Goal: Information Seeking & Learning: Learn about a topic

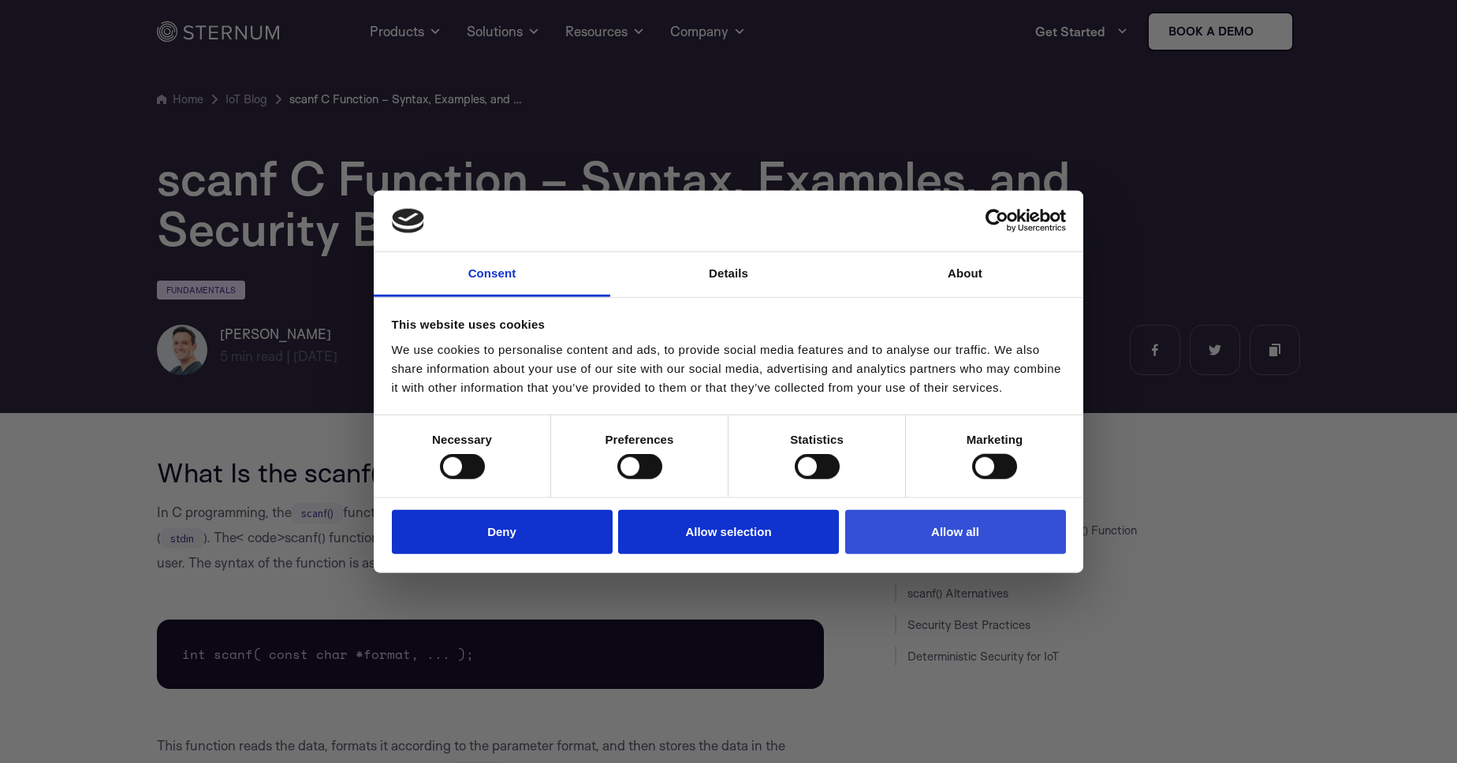
click at [953, 537] on button "Allow all" at bounding box center [955, 531] width 221 height 45
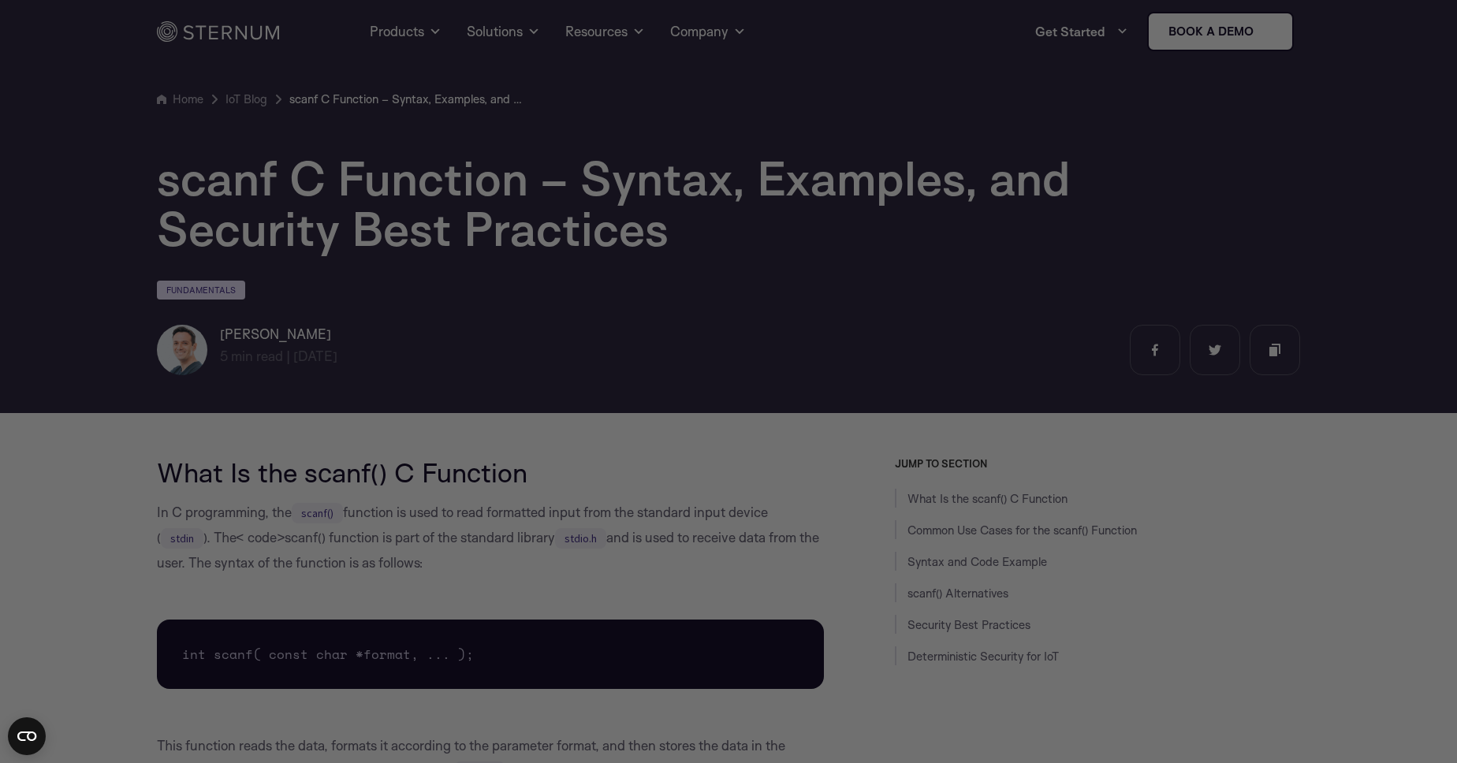
click at [303, 477] on div at bounding box center [736, 385] width 1472 height 771
click at [1178, 497] on div at bounding box center [736, 385] width 1472 height 771
click at [1435, 688] on div at bounding box center [736, 385] width 1472 height 771
click at [1245, 514] on div at bounding box center [736, 385] width 1472 height 771
click at [54, 502] on div at bounding box center [736, 385] width 1472 height 771
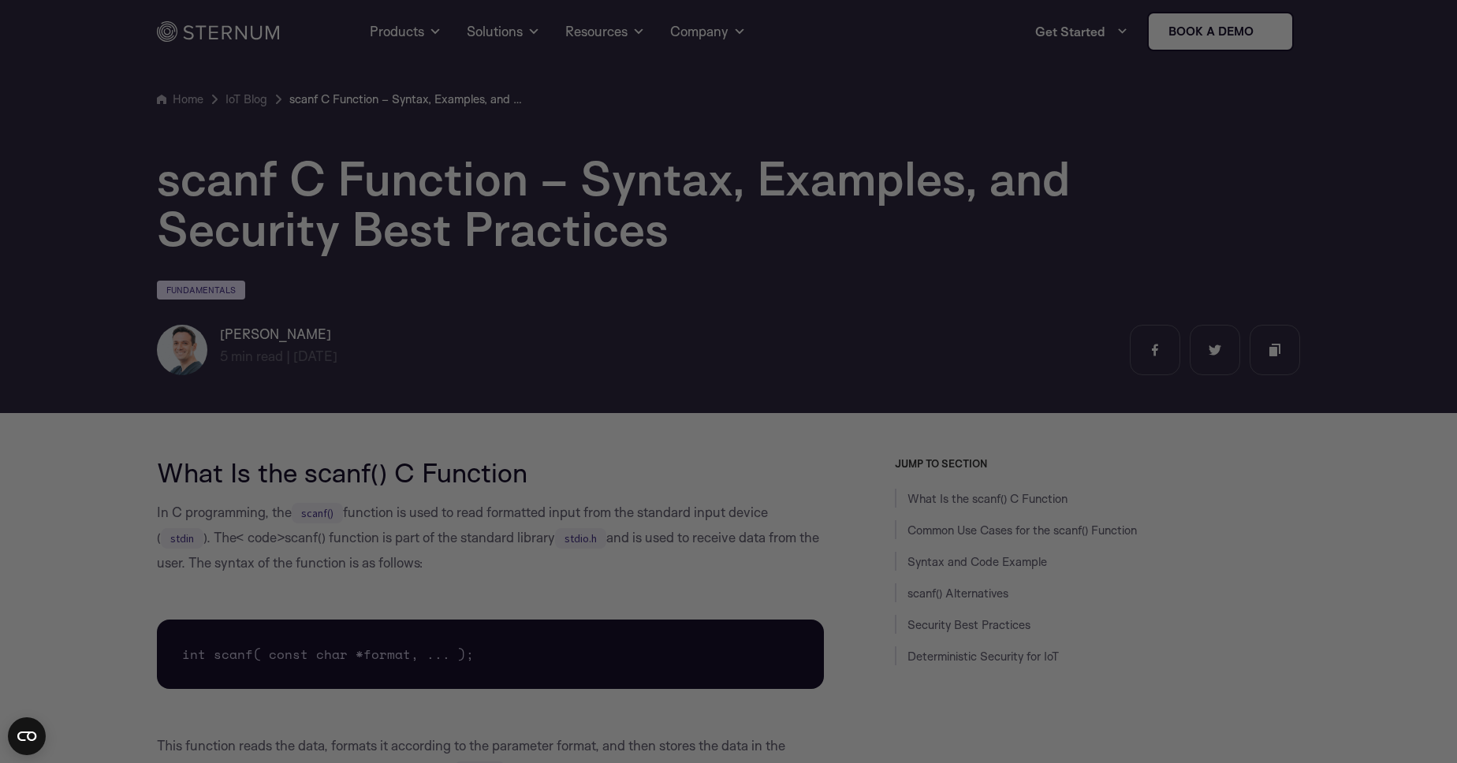
click at [1179, 421] on div at bounding box center [736, 385] width 1472 height 771
click at [252, 711] on div at bounding box center [736, 385] width 1472 height 771
click at [22, 739] on icon "Open CMP widget" at bounding box center [26, 736] width 19 height 9
click at [1089, 688] on div at bounding box center [736, 385] width 1472 height 771
click at [301, 431] on div at bounding box center [736, 385] width 1472 height 771
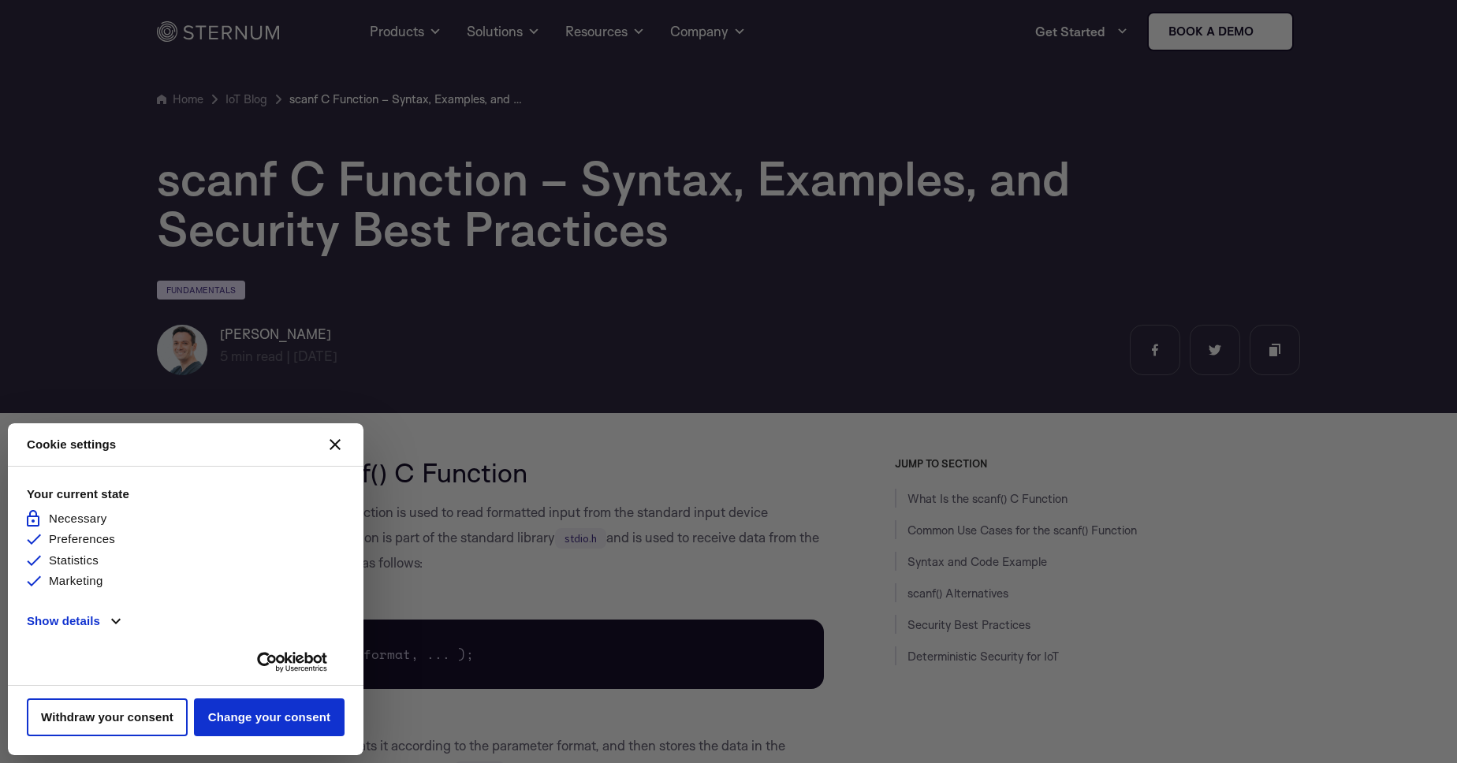
click at [327, 450] on button "[#WIDGET_ICON_CROSS#]" at bounding box center [335, 445] width 38 height 38
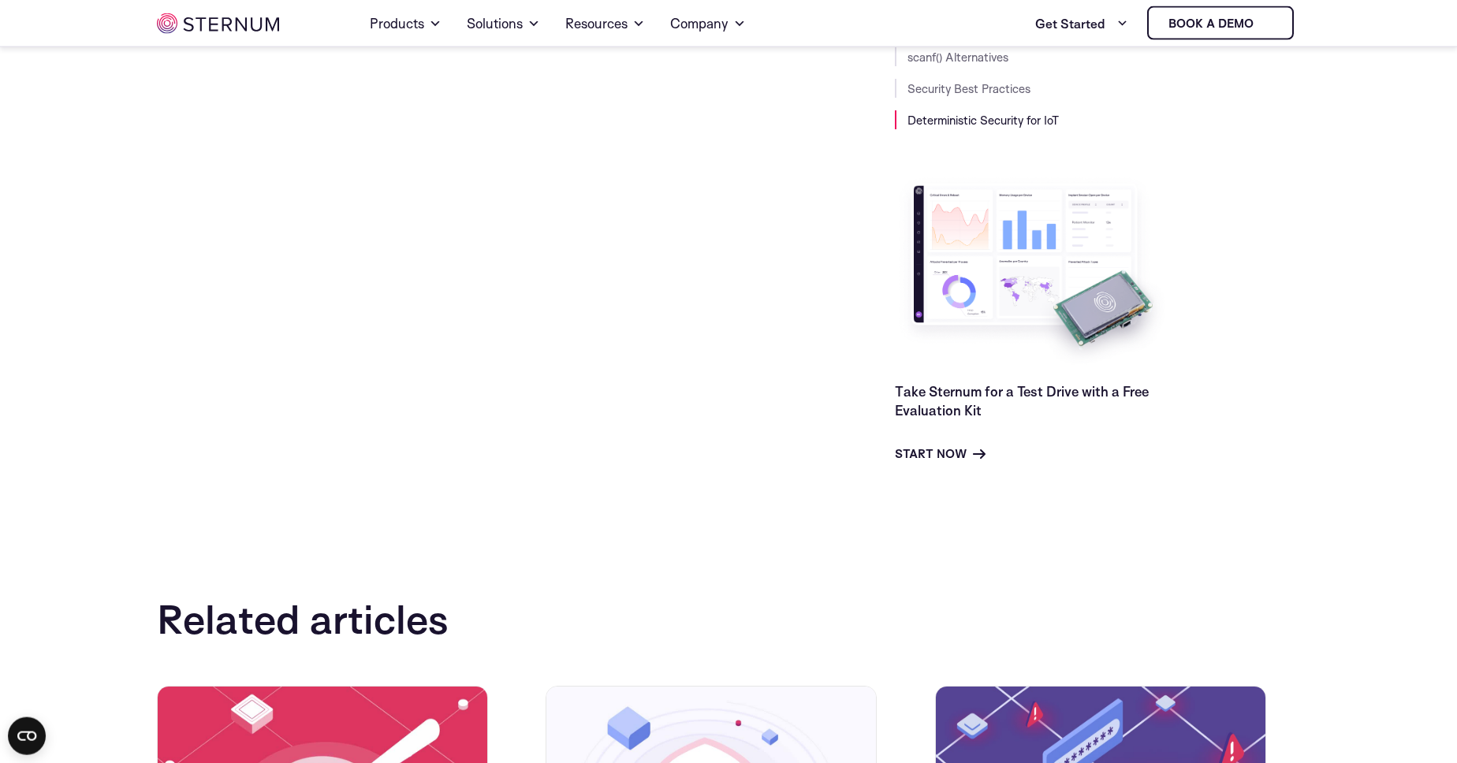
scroll to position [5326, 0]
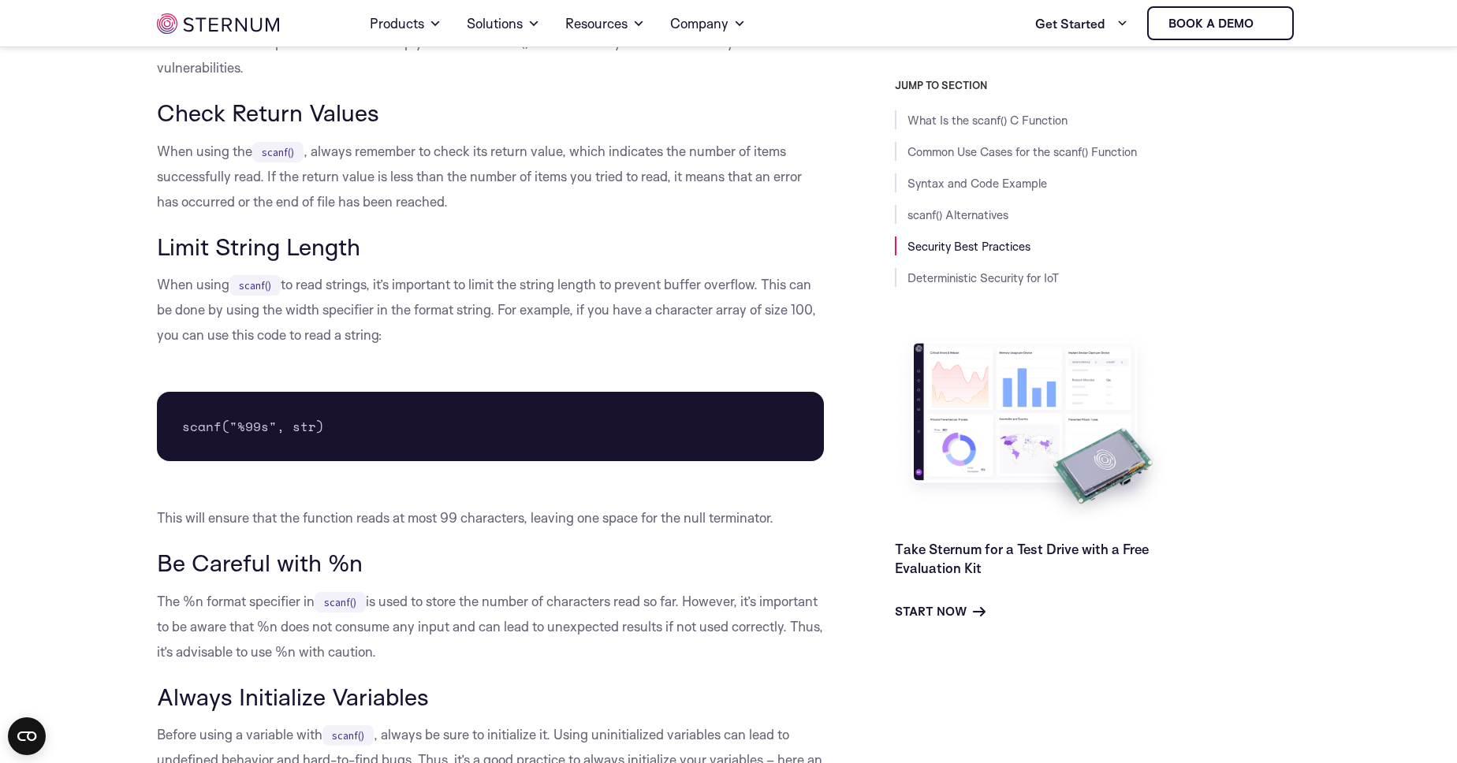
scroll to position [4304, 0]
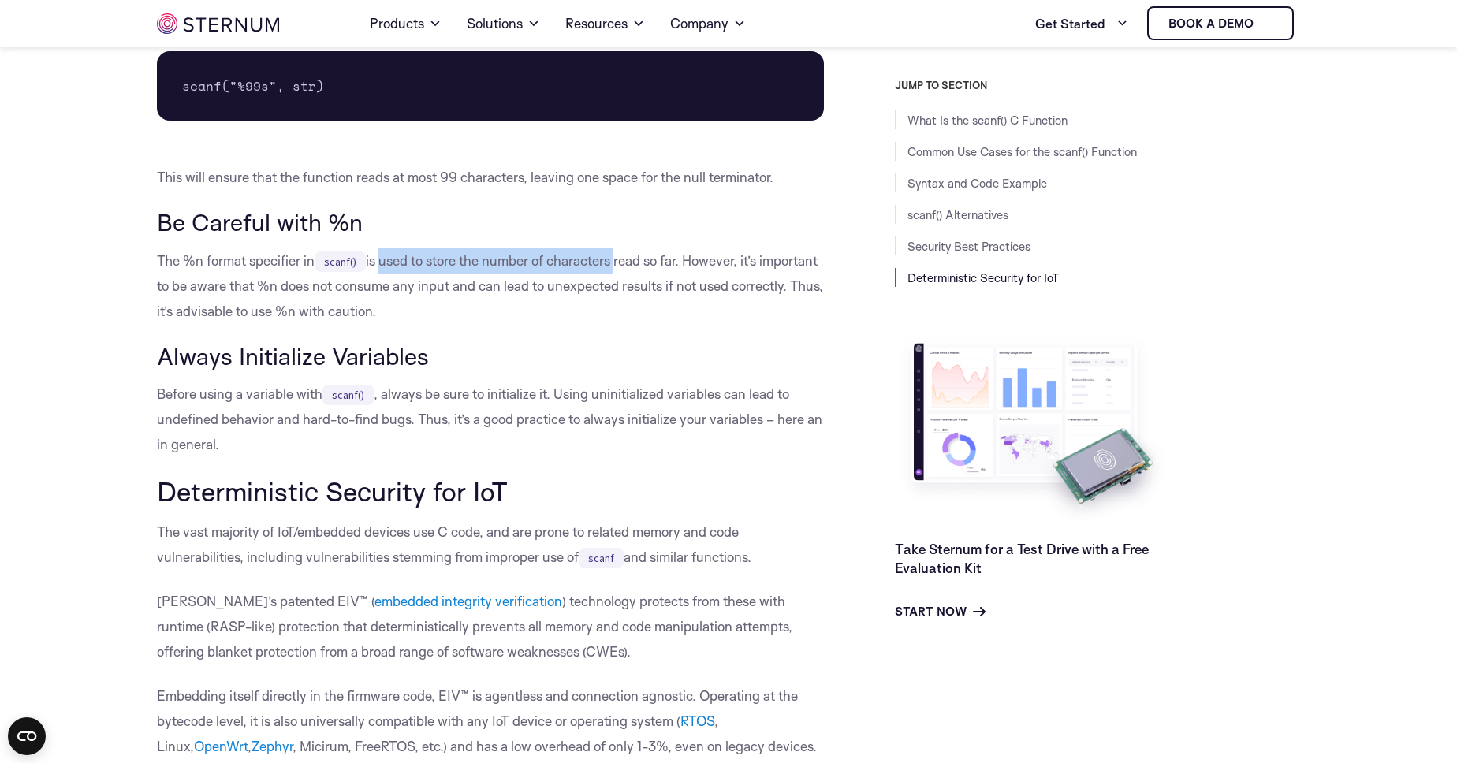
drag, startPoint x: 383, startPoint y: 266, endPoint x: 618, endPoint y: 263, distance: 235.0
click at [618, 263] on p "The %n format specifier in scanf() is used to store the number of characters re…" at bounding box center [490, 286] width 667 height 76
drag, startPoint x: 705, startPoint y: 253, endPoint x: 483, endPoint y: 316, distance: 230.4
click at [483, 316] on p "The %n format specifier in scanf() is used to store the number of characters re…" at bounding box center [490, 286] width 667 height 76
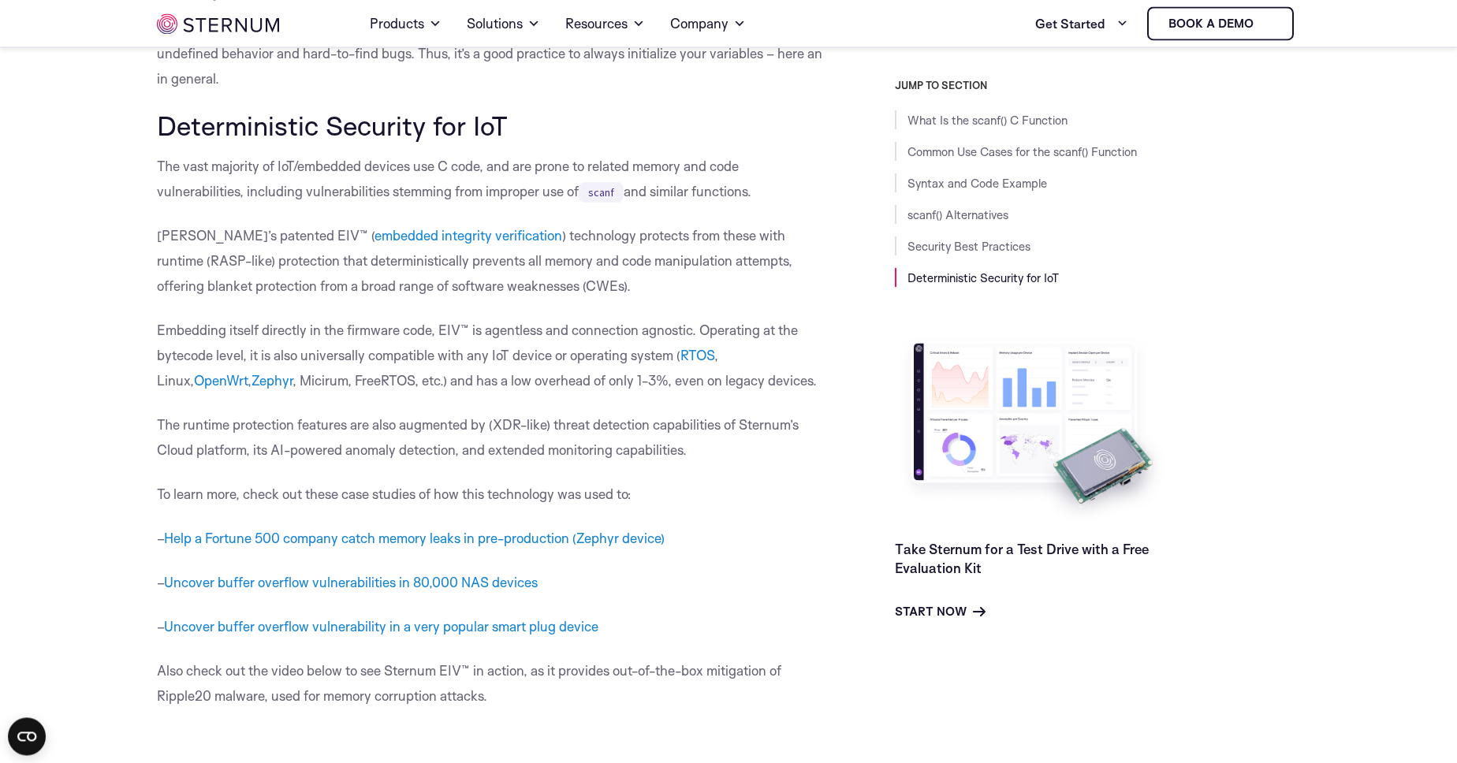
scroll to position [4531, 0]
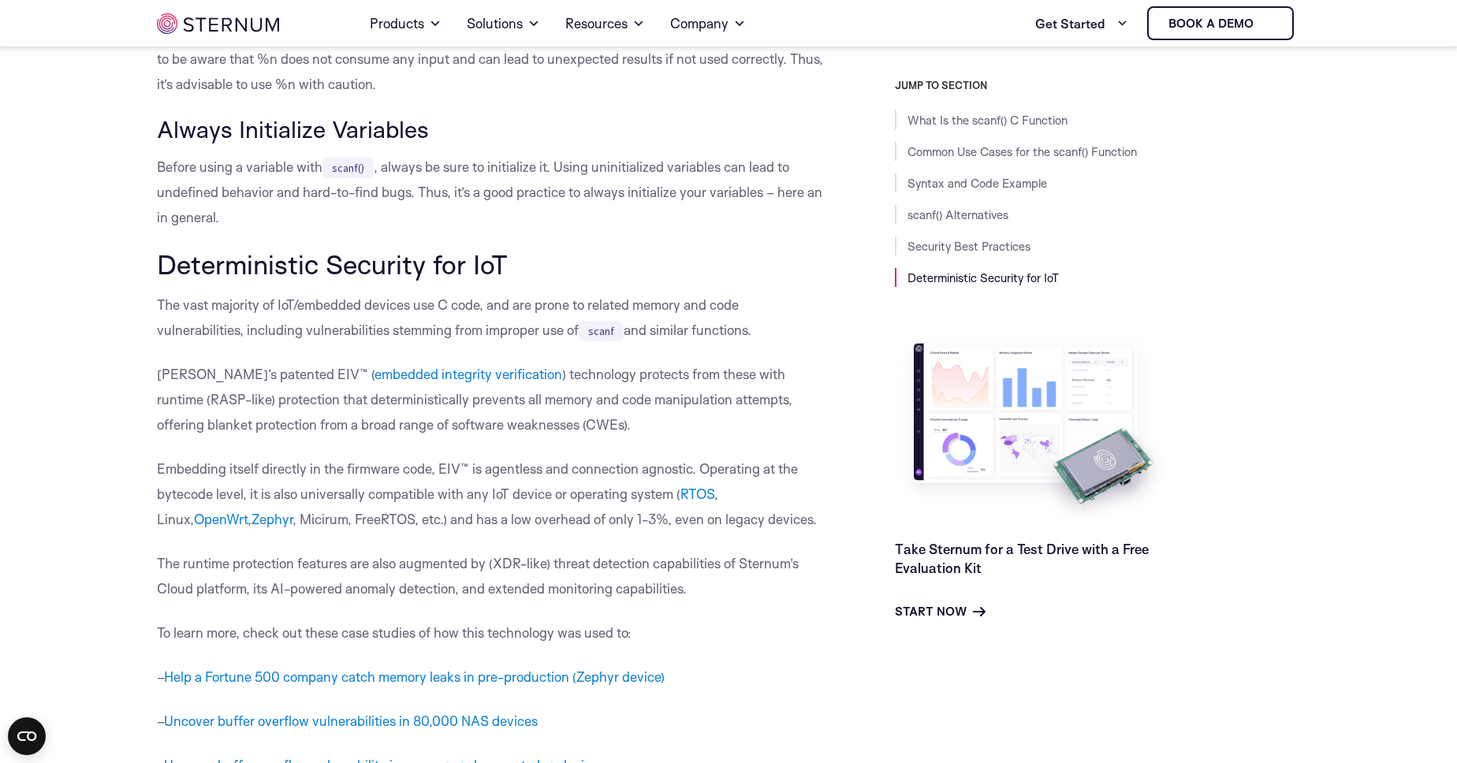
click at [371, 262] on h2 "Deterministic Security for IoT" at bounding box center [490, 264] width 667 height 30
click at [531, 269] on h2 "Deterministic Security for IoT" at bounding box center [490, 264] width 667 height 30
